Goal: Transaction & Acquisition: Purchase product/service

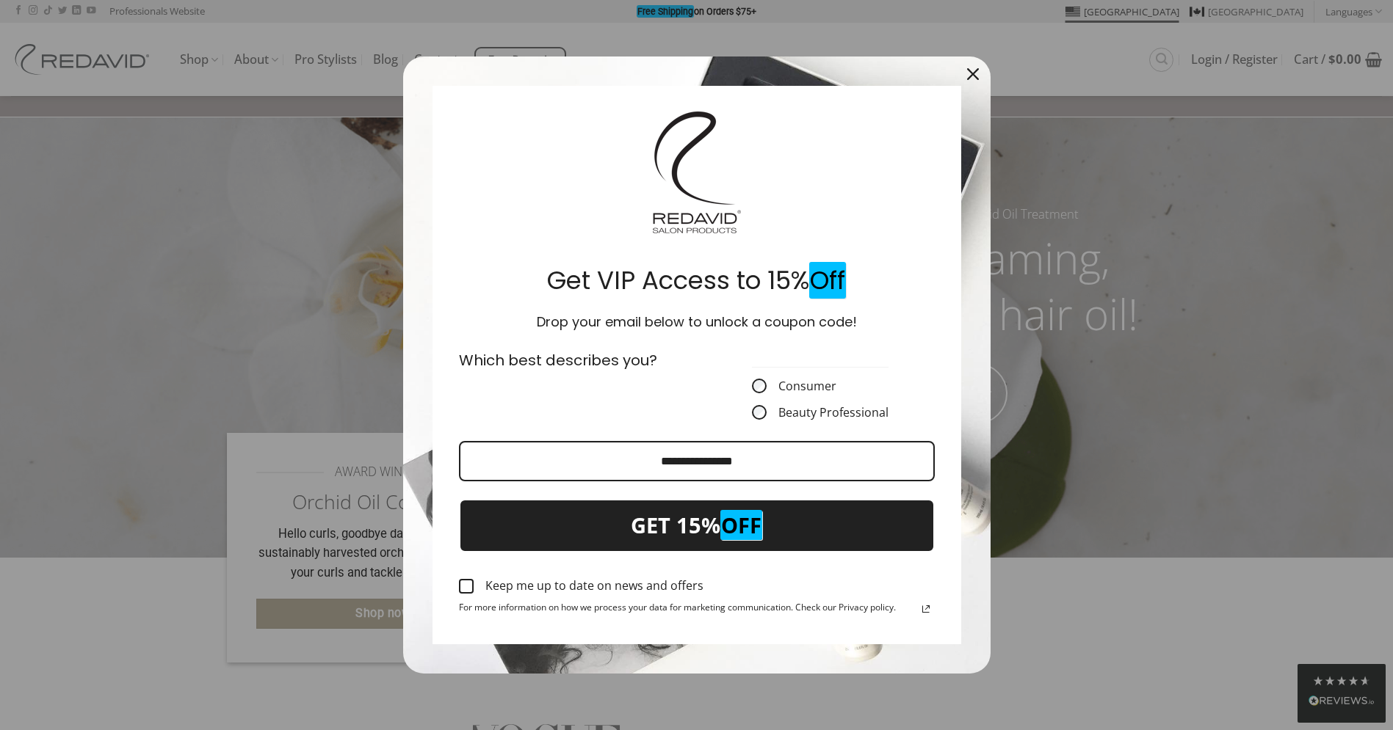
click at [976, 79] on icon "close icon" at bounding box center [973, 74] width 12 height 12
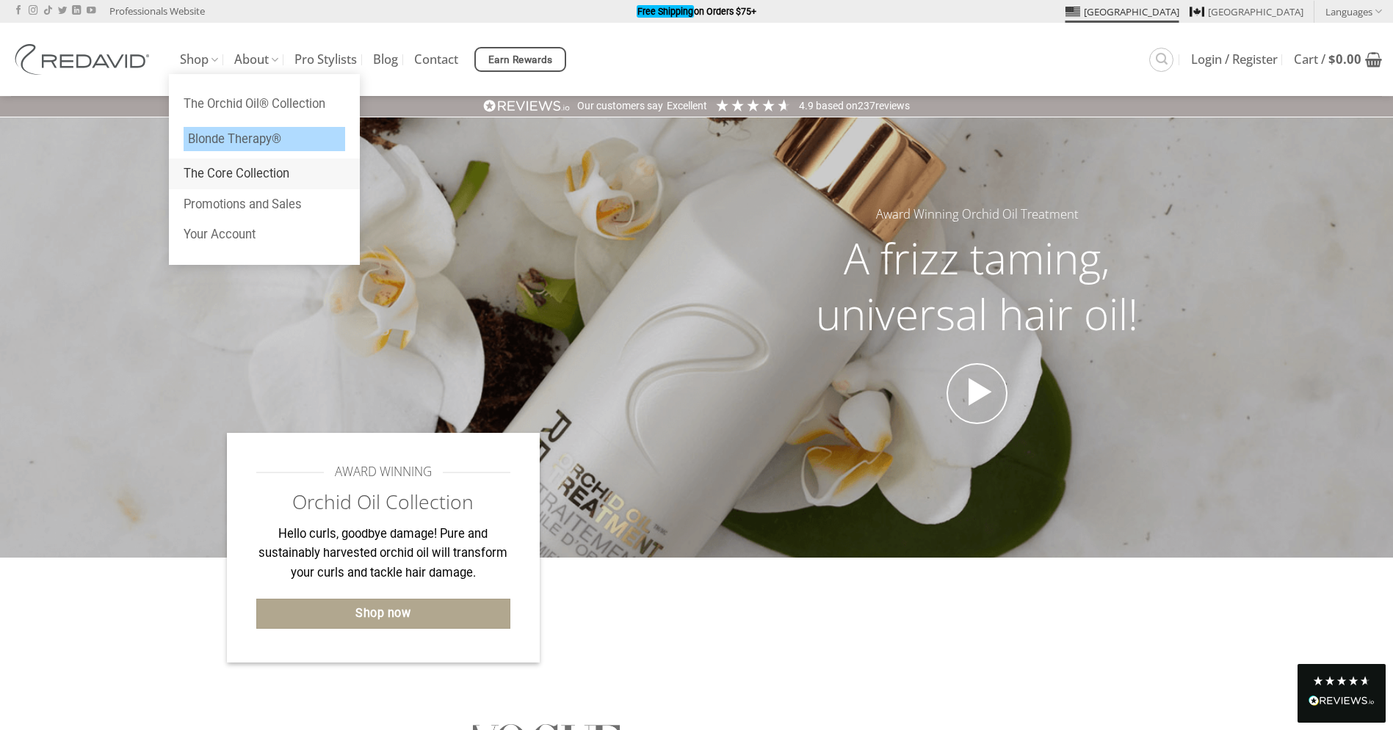
click at [233, 169] on link "The Core Collection" at bounding box center [264, 174] width 191 height 31
click at [236, 199] on link "Promotions and Sales" at bounding box center [264, 204] width 191 height 31
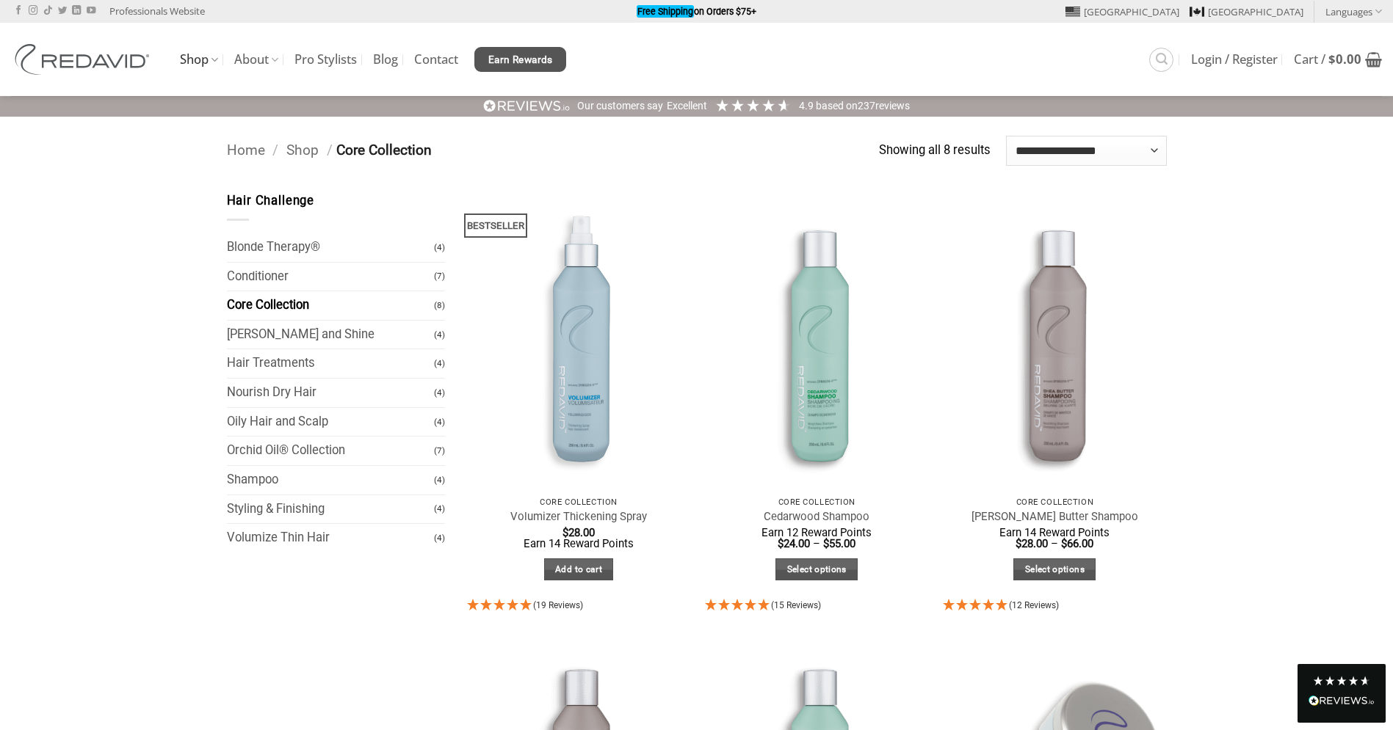
click at [553, 57] on span "Earn Rewards" at bounding box center [520, 60] width 65 height 16
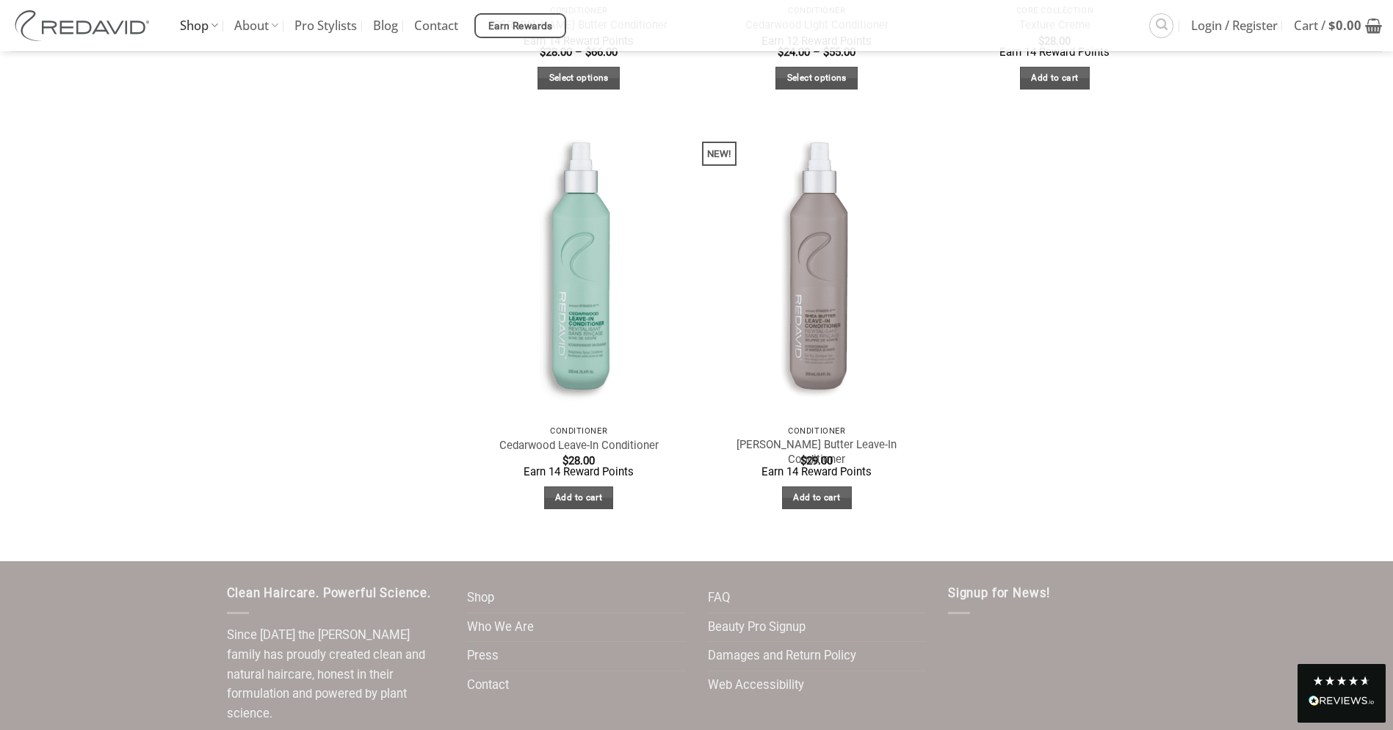
scroll to position [1020, 0]
